Goal: Task Accomplishment & Management: Use online tool/utility

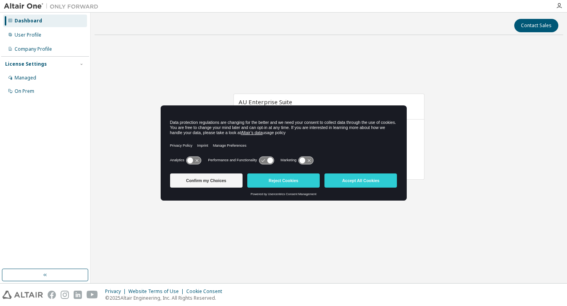
click at [292, 181] on button "Reject Cookies" at bounding box center [283, 181] width 72 height 14
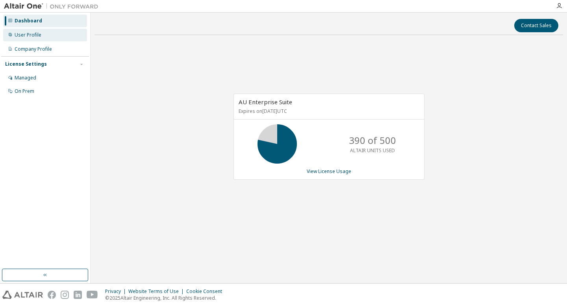
click at [48, 31] on div "User Profile" at bounding box center [45, 35] width 84 height 13
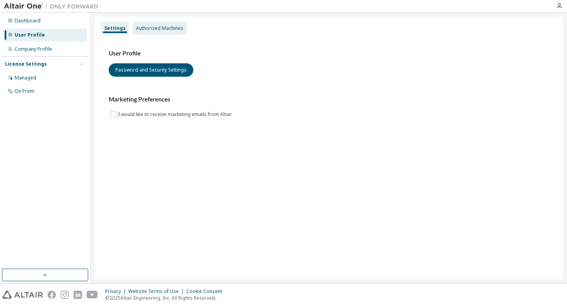
click at [164, 28] on div "Authorized Machines" at bounding box center [160, 28] width 48 height 6
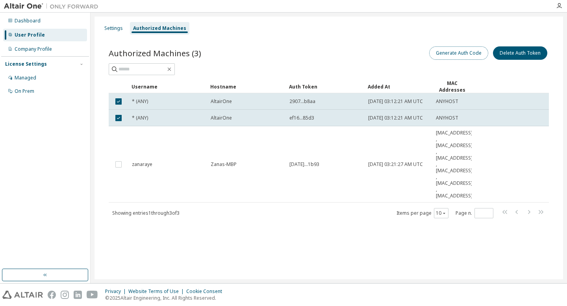
click at [470, 53] on button "Generate Auth Code" at bounding box center [458, 52] width 59 height 13
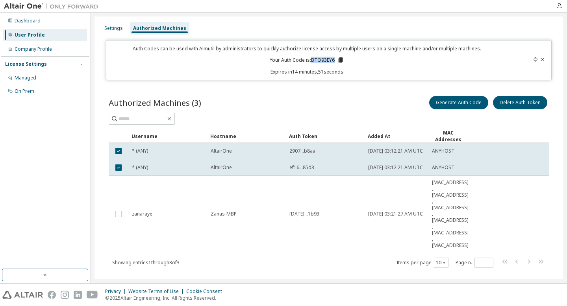
drag, startPoint x: 311, startPoint y: 61, endPoint x: 330, endPoint y: 65, distance: 19.2
click at [330, 65] on div "Auth Codes can be used with Almutil by administrators to quickly authorize lice…" at bounding box center [307, 60] width 392 height 30
copy p "BTO93EY6"
